Goal: Task Accomplishment & Management: Manage account settings

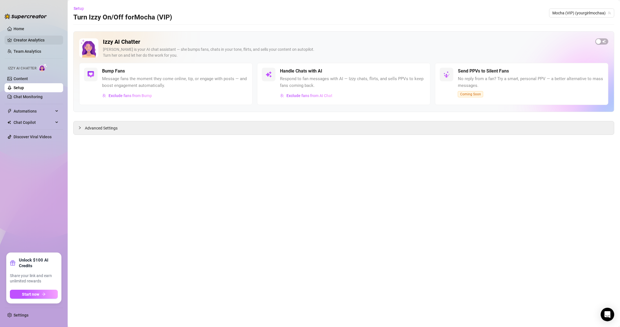
click at [45, 39] on link "Creator Analytics" at bounding box center [36, 40] width 45 height 9
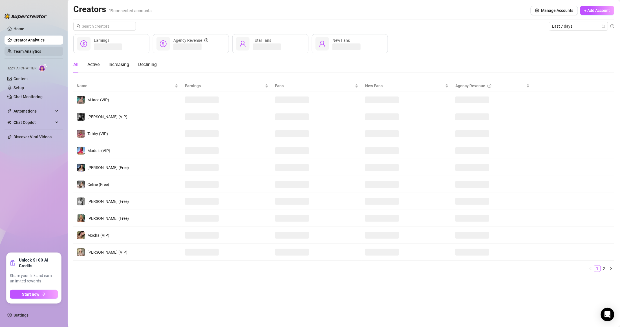
click at [26, 50] on link "Team Analytics" at bounding box center [28, 51] width 28 height 5
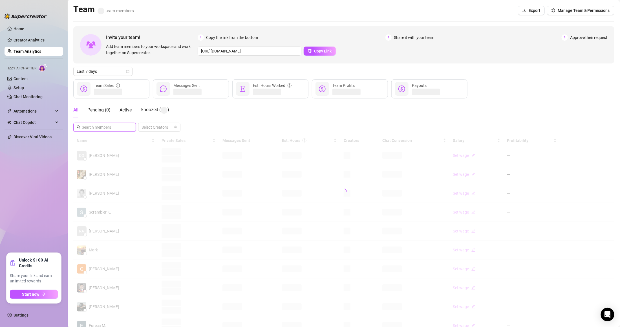
click at [101, 129] on input "text" at bounding box center [105, 127] width 46 height 6
click at [24, 86] on link "Setup" at bounding box center [19, 87] width 10 height 5
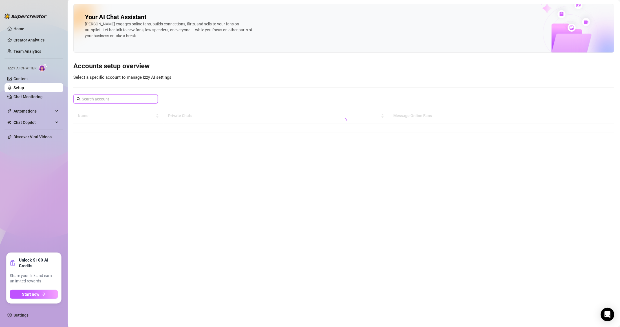
click at [124, 98] on input "text" at bounding box center [116, 99] width 68 height 6
click at [28, 78] on link "Content" at bounding box center [21, 78] width 14 height 5
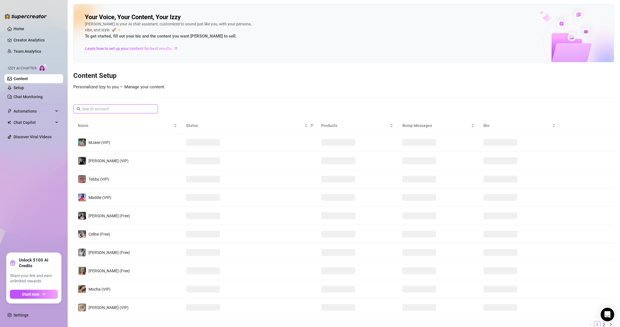
click at [123, 108] on input "text" at bounding box center [116, 109] width 68 height 6
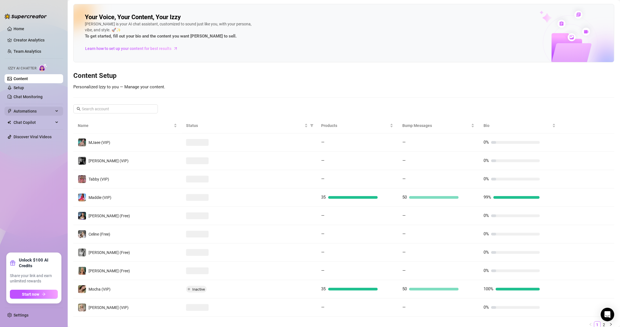
click at [29, 113] on span "Automations" at bounding box center [34, 111] width 40 height 9
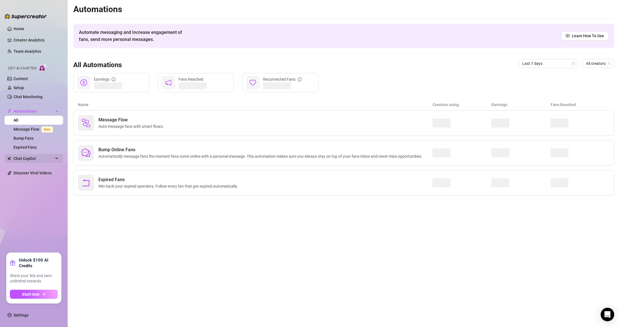
click at [37, 158] on span "Chat Copilot" at bounding box center [34, 158] width 40 height 9
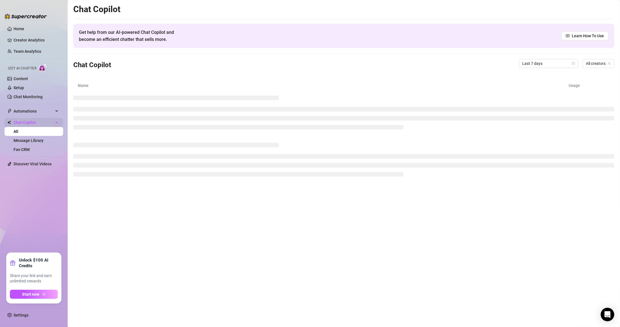
click at [29, 120] on span "Chat Copilot" at bounding box center [34, 122] width 40 height 9
click at [28, 81] on link "Content" at bounding box center [21, 78] width 14 height 5
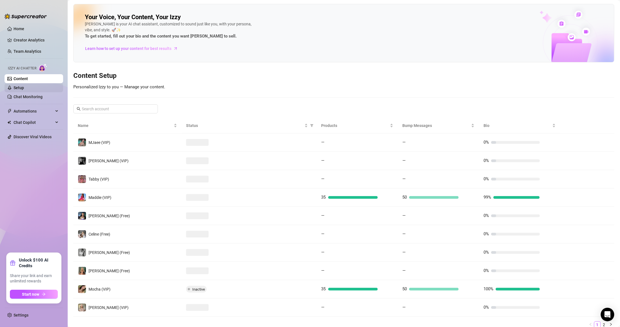
click at [24, 87] on link "Setup" at bounding box center [19, 87] width 10 height 5
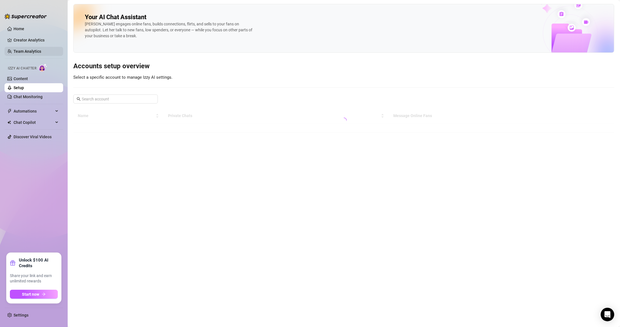
click at [34, 54] on link "Team Analytics" at bounding box center [28, 51] width 28 height 5
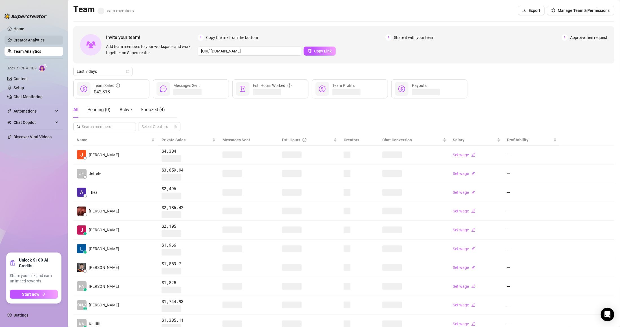
click at [42, 39] on link "Creator Analytics" at bounding box center [36, 40] width 45 height 9
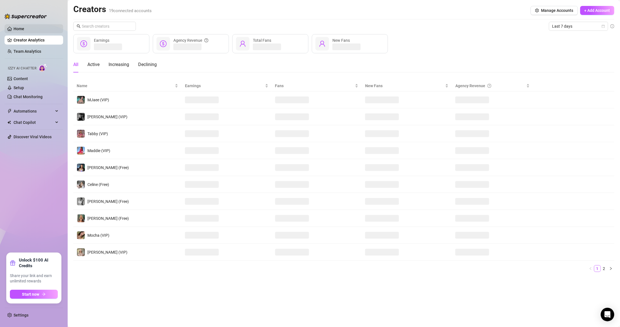
click at [24, 27] on link "Home" at bounding box center [19, 28] width 11 height 5
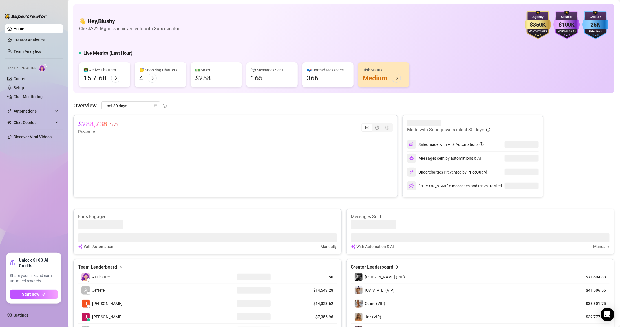
click at [39, 106] on ul "Home Creator Analytics Team Analytics Izzy AI Chatter Content Setup Chat Monito…" at bounding box center [34, 136] width 59 height 228
click at [41, 114] on span "Automations" at bounding box center [34, 111] width 40 height 9
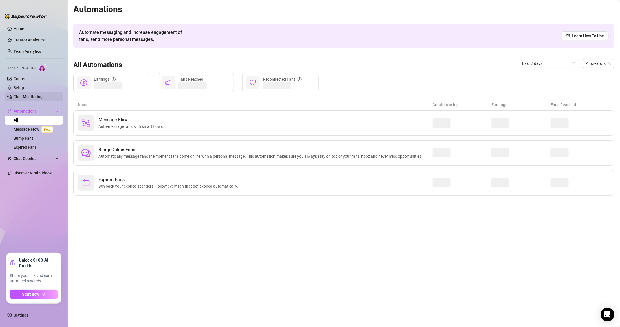
click at [38, 96] on link "Chat Monitoring" at bounding box center [28, 96] width 29 height 5
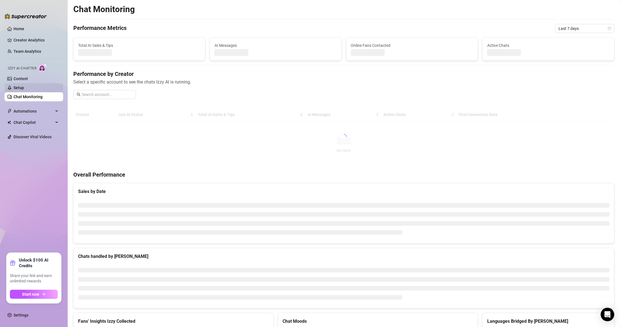
click at [24, 89] on link "Setup" at bounding box center [19, 87] width 10 height 5
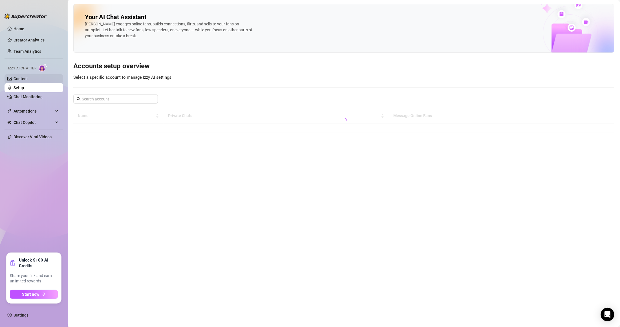
click at [28, 80] on link "Content" at bounding box center [21, 78] width 14 height 5
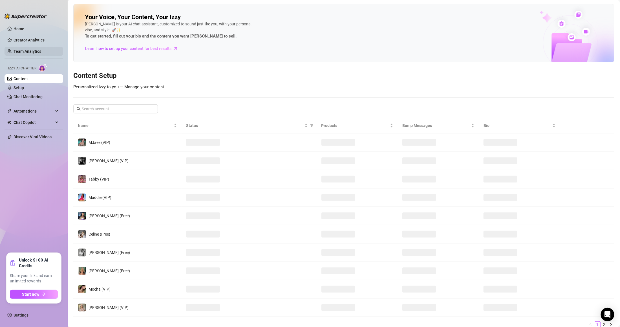
click at [32, 54] on link "Team Analytics" at bounding box center [28, 51] width 28 height 5
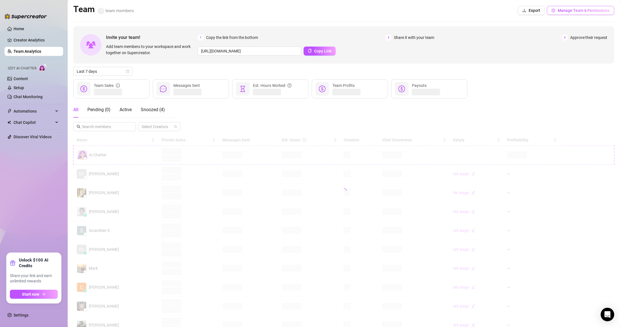
click at [560, 12] on span "Manage Team & Permissions" at bounding box center [583, 10] width 52 height 5
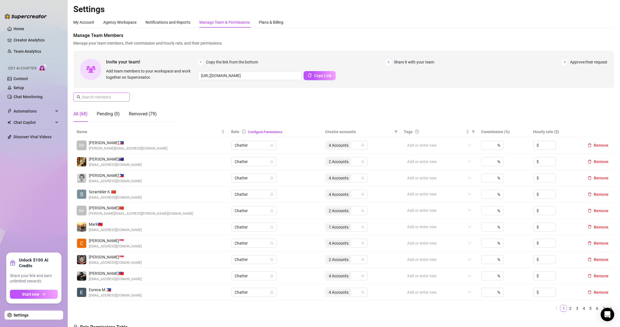
click at [107, 100] on span at bounding box center [101, 96] width 56 height 9
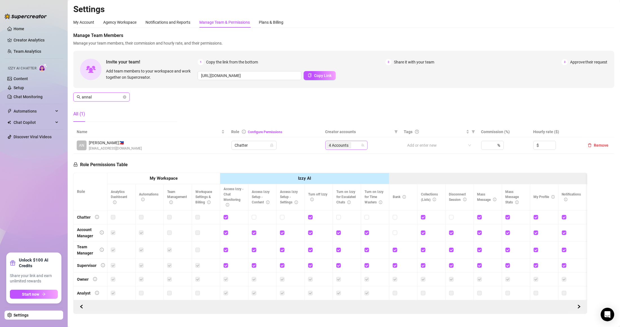
click at [345, 144] on span "4 Accounts" at bounding box center [339, 145] width 20 height 6
type input "annal"
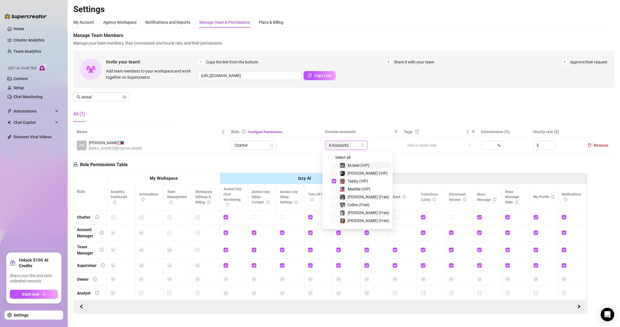
click at [347, 153] on div "126745026 Select all MJaee (VIP) Kennedy (VIP) Tabby (VIP) Maddie (VIP) Maddie …" at bounding box center [357, 190] width 70 height 78
click at [344, 156] on span "Select all" at bounding box center [343, 157] width 20 height 6
click at [333, 156] on input "Select all" at bounding box center [330, 157] width 5 height 5
click at [344, 156] on span "Select all" at bounding box center [343, 157] width 20 height 6
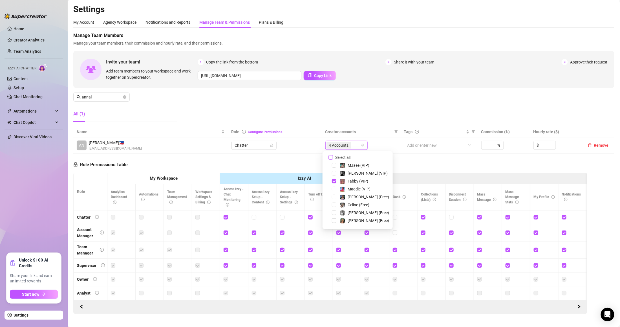
click at [333, 156] on input "Select all" at bounding box center [330, 157] width 5 height 5
checkbox input "false"
click at [345, 142] on div at bounding box center [343, 145] width 34 height 8
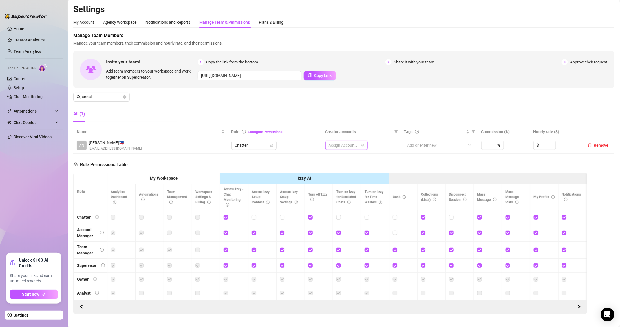
click at [345, 142] on div at bounding box center [343, 145] width 34 height 8
type input "mad"
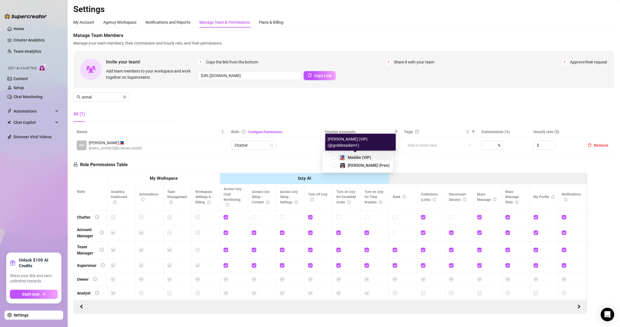
click at [354, 155] on span "Maddie (VIP)" at bounding box center [358, 157] width 23 height 5
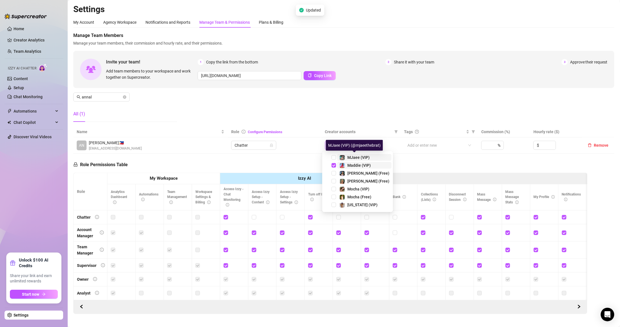
type input "mA"
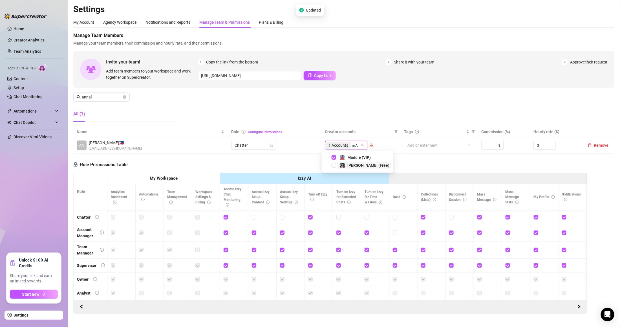
click at [363, 167] on span "[PERSON_NAME] (Free)" at bounding box center [368, 165] width 42 height 5
type input "CHLO"
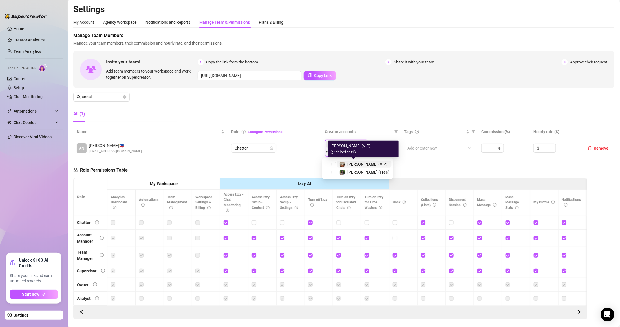
click at [358, 163] on span "[PERSON_NAME] (VIP)" at bounding box center [367, 164] width 40 height 5
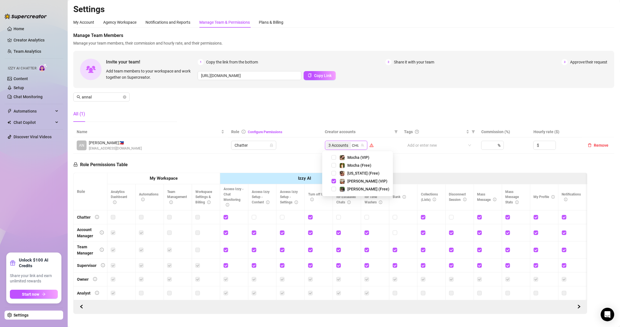
type input "CHLO"
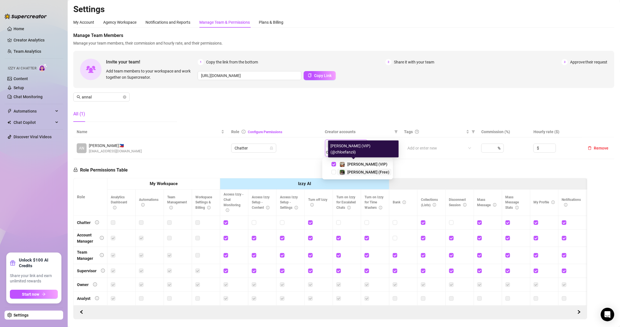
click at [357, 170] on span "[PERSON_NAME] (Free)" at bounding box center [368, 172] width 42 height 5
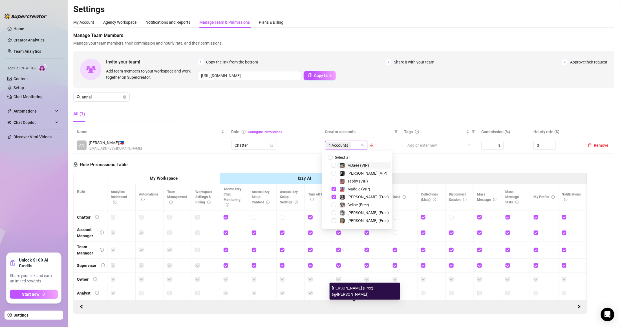
click at [356, 103] on div "Manage Team Members Manage your team members, their commission and hourly rate,…" at bounding box center [343, 79] width 541 height 94
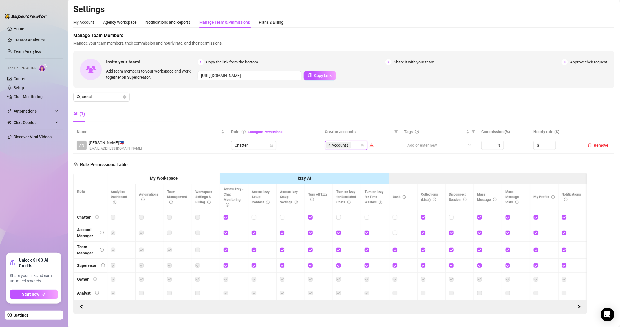
click at [356, 103] on div "Manage Team Members Manage your team members, their commission and hourly rate,…" at bounding box center [343, 79] width 541 height 94
click at [369, 145] on icon "warning" at bounding box center [371, 145] width 4 height 4
click at [358, 101] on div "Manage Team Members Manage your team members, their commission and hourly rate,…" at bounding box center [343, 79] width 541 height 94
click at [362, 116] on div "Manage Team Members Manage your team members, their commission and hourly rate,…" at bounding box center [343, 79] width 541 height 94
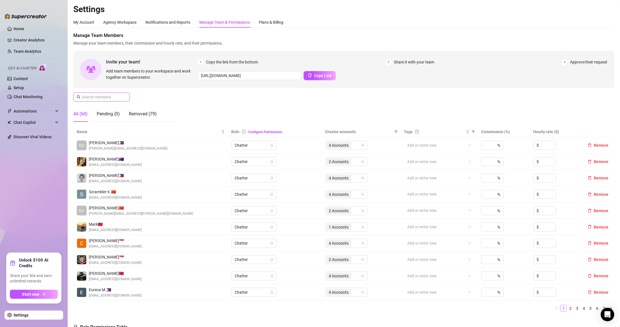
click at [96, 94] on input "text" at bounding box center [102, 97] width 40 height 6
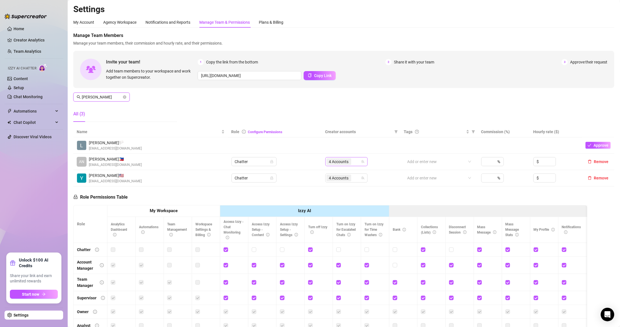
click at [345, 159] on span "4 Accounts" at bounding box center [339, 161] width 20 height 6
type input "anna"
click at [340, 123] on div "Manage Team Members Manage your team members, their commission and hourly rate,…" at bounding box center [343, 79] width 541 height 94
click at [28, 81] on link "Content" at bounding box center [21, 78] width 14 height 5
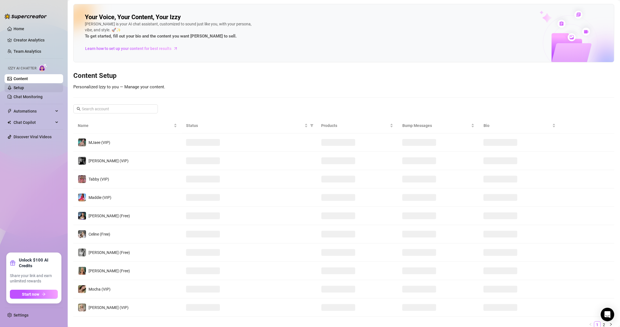
click at [24, 88] on link "Setup" at bounding box center [19, 87] width 10 height 5
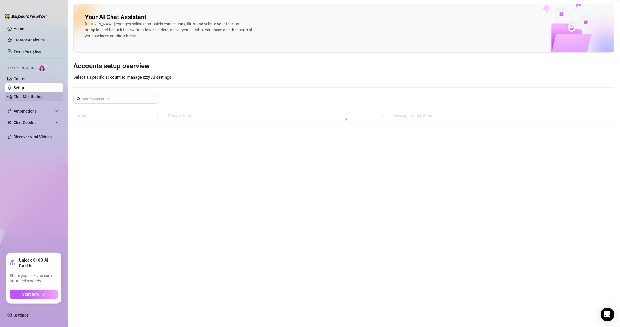
click at [43, 94] on link "Chat Monitoring" at bounding box center [28, 96] width 29 height 5
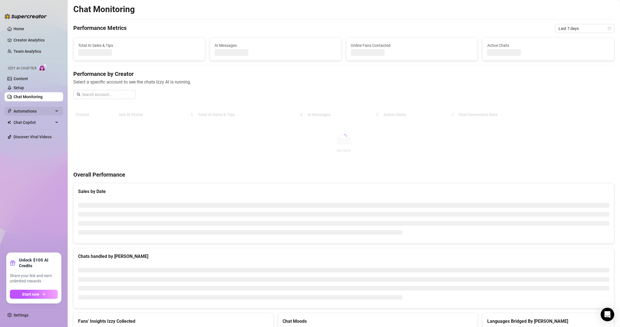
click at [35, 111] on span "Automations" at bounding box center [34, 111] width 40 height 9
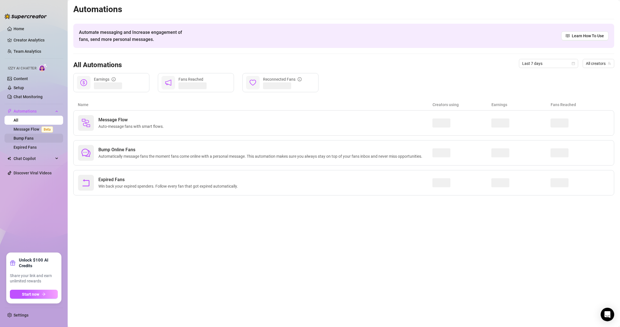
click at [34, 136] on link "Bump Fans" at bounding box center [24, 138] width 20 height 5
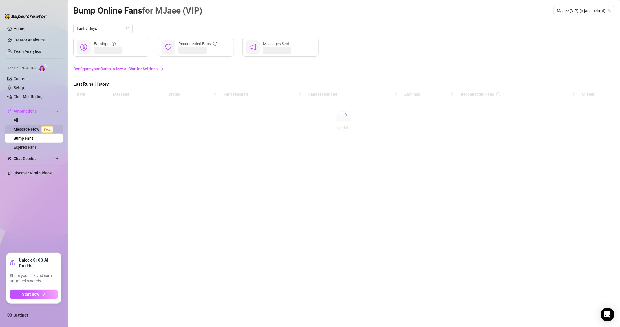
click at [38, 129] on link "Message Flow Beta" at bounding box center [35, 129] width 42 height 5
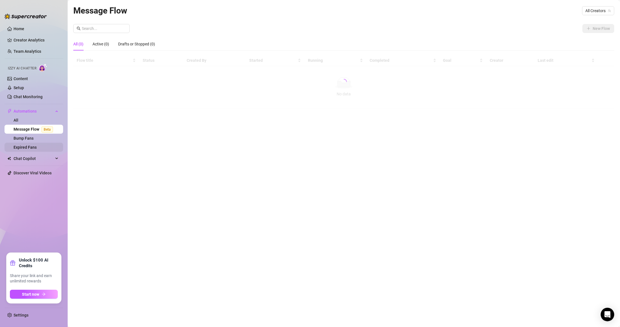
click at [37, 146] on link "Expired Fans" at bounding box center [25, 147] width 23 height 5
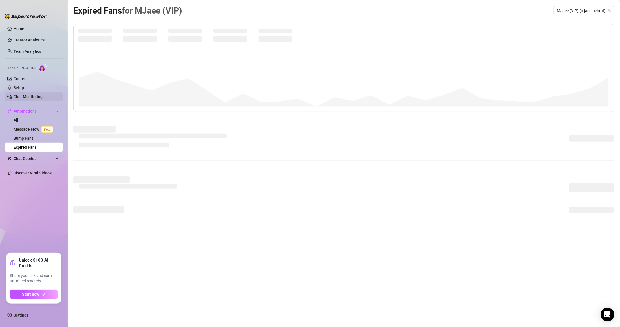
click at [41, 99] on link "Chat Monitoring" at bounding box center [28, 96] width 29 height 5
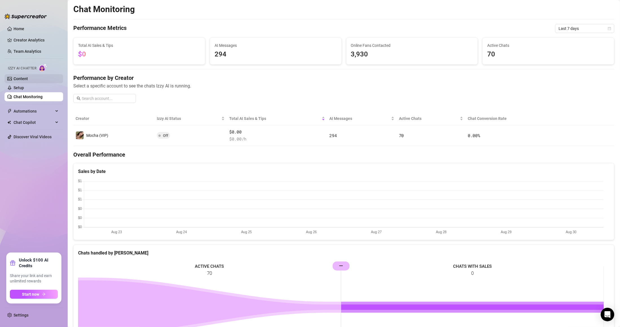
click at [28, 81] on link "Content" at bounding box center [21, 78] width 14 height 5
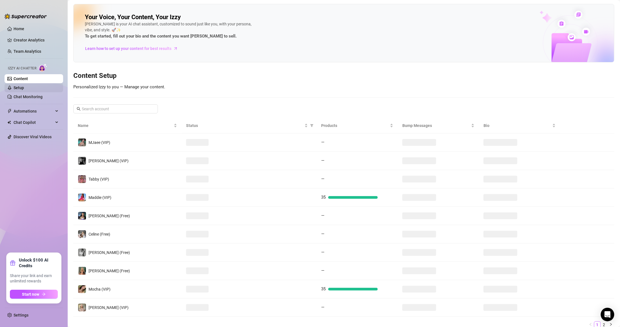
click at [24, 89] on link "Setup" at bounding box center [19, 87] width 10 height 5
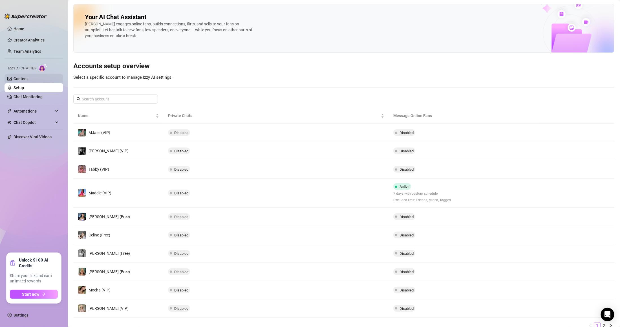
click at [28, 81] on link "Content" at bounding box center [21, 78] width 14 height 5
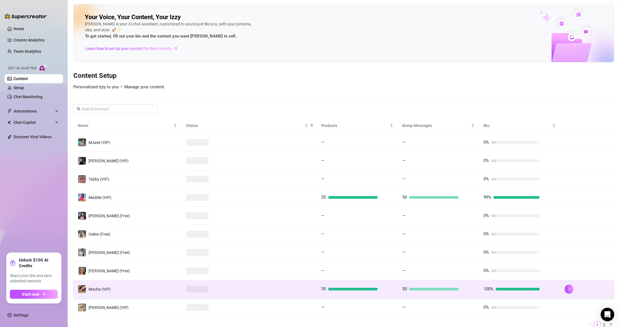
click at [251, 283] on td at bounding box center [248, 289] width 135 height 18
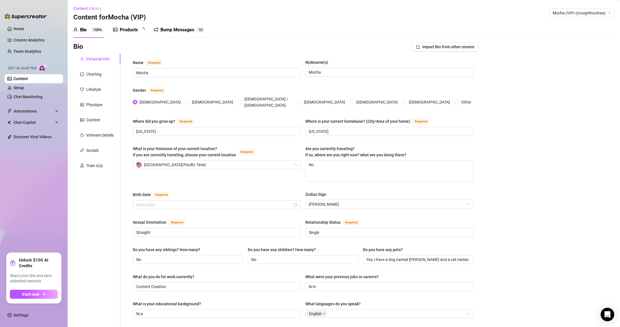
radio input "true"
type input "August 9th, 2000"
click at [44, 111] on span "Automations" at bounding box center [34, 111] width 40 height 9
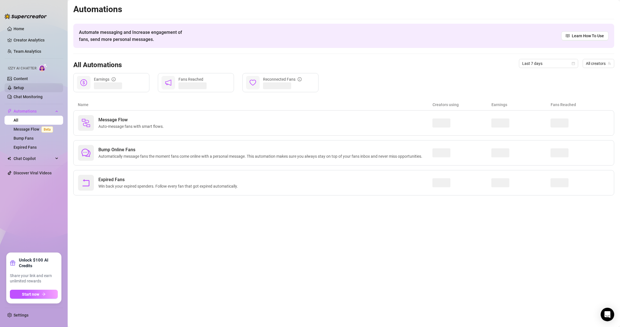
click at [24, 85] on link "Setup" at bounding box center [19, 87] width 10 height 5
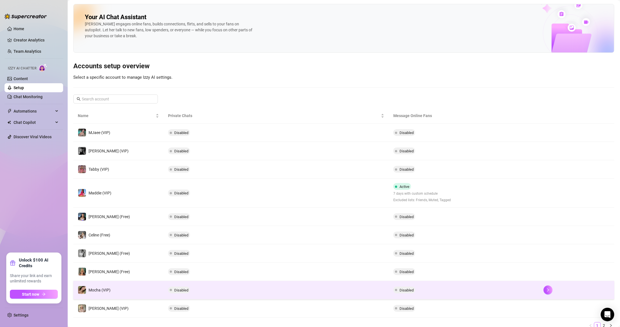
click at [257, 285] on td "Disabled" at bounding box center [275, 290] width 225 height 18
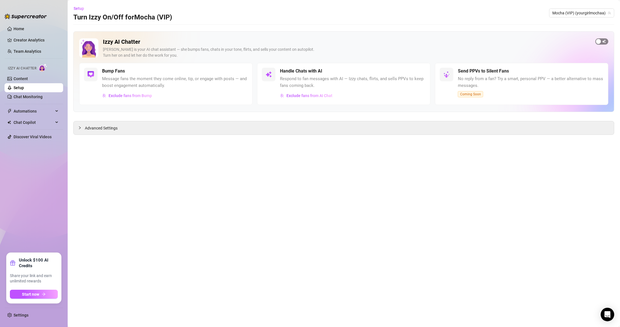
click at [600, 38] on span "button" at bounding box center [601, 41] width 13 height 6
click at [24, 86] on link "Setup" at bounding box center [19, 87] width 10 height 5
